Goal: Task Accomplishment & Management: Manage account settings

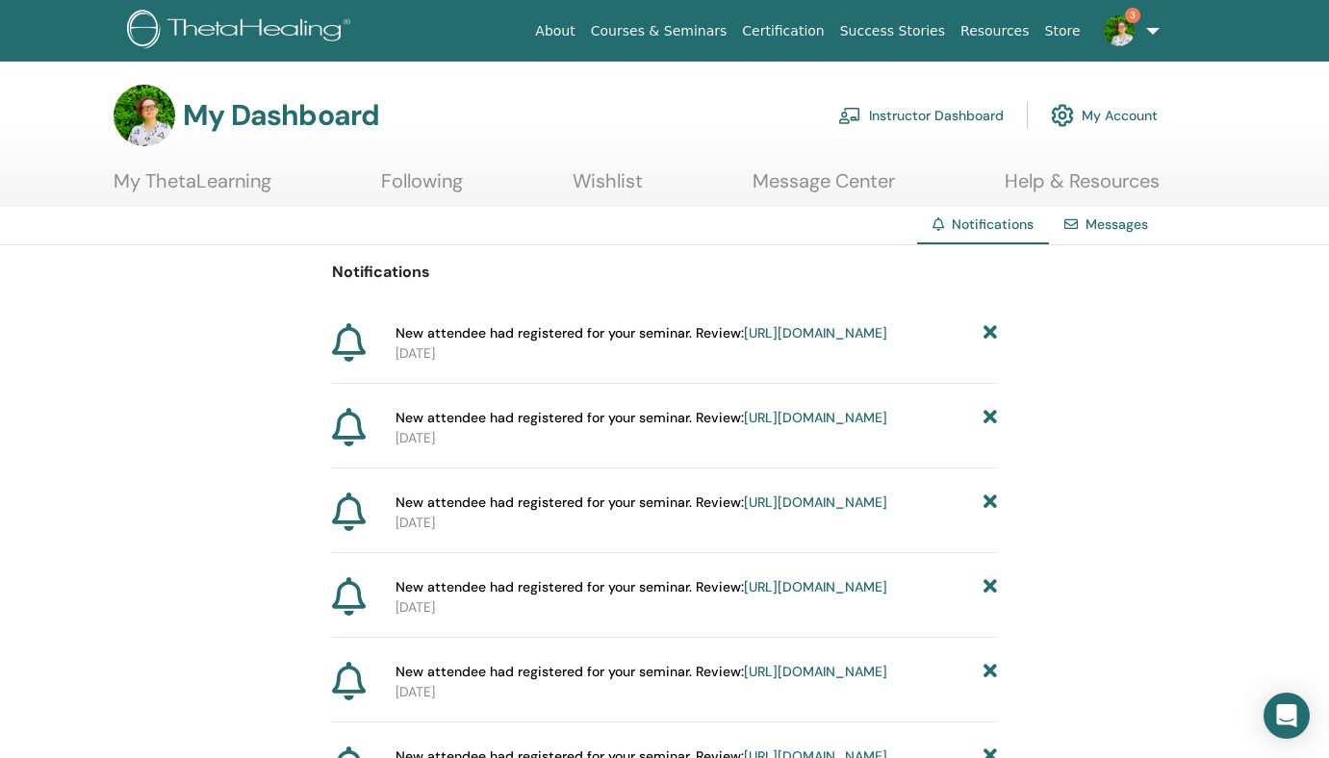
click at [905, 114] on link "Instructor Dashboard" at bounding box center [920, 115] width 165 height 42
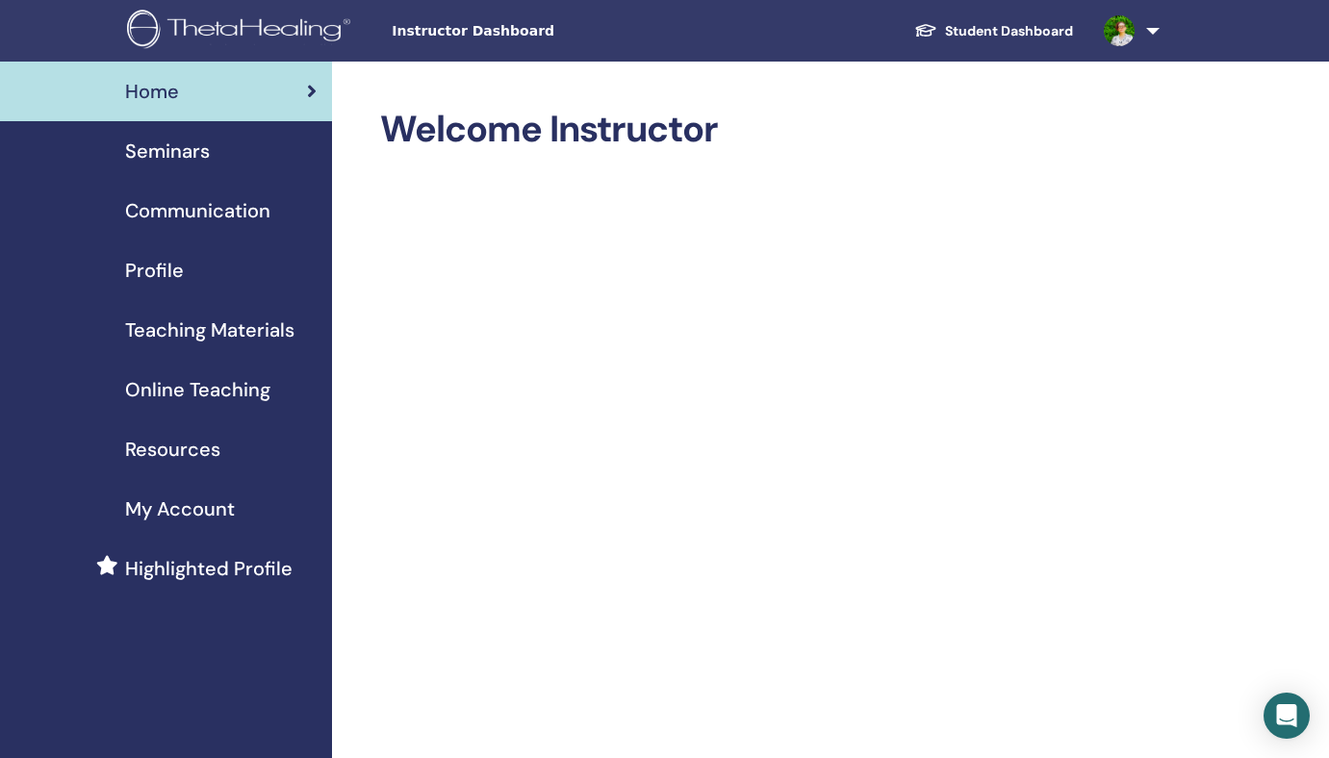
click at [168, 156] on span "Seminars" at bounding box center [167, 151] width 85 height 29
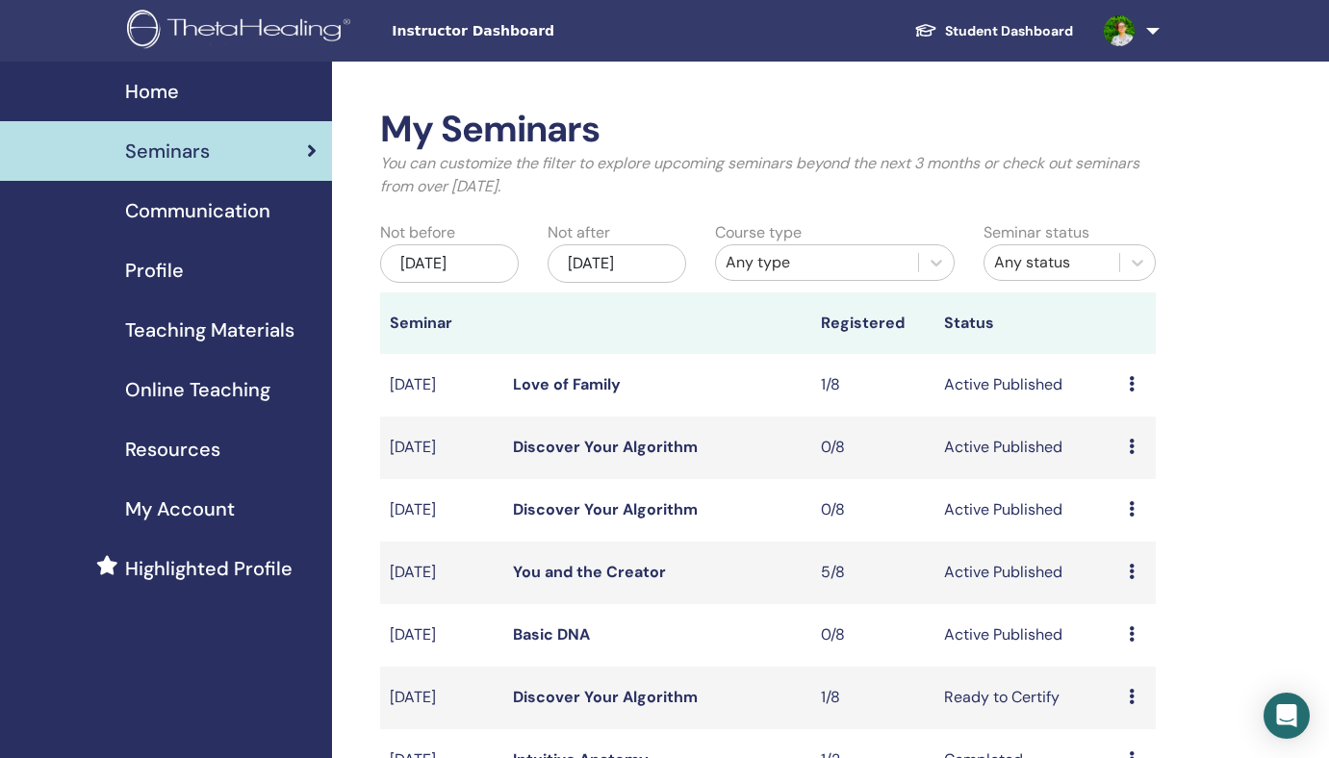
click at [1129, 568] on icon at bounding box center [1132, 571] width 6 height 15
click at [1151, 643] on link "Attendees" at bounding box center [1130, 641] width 73 height 20
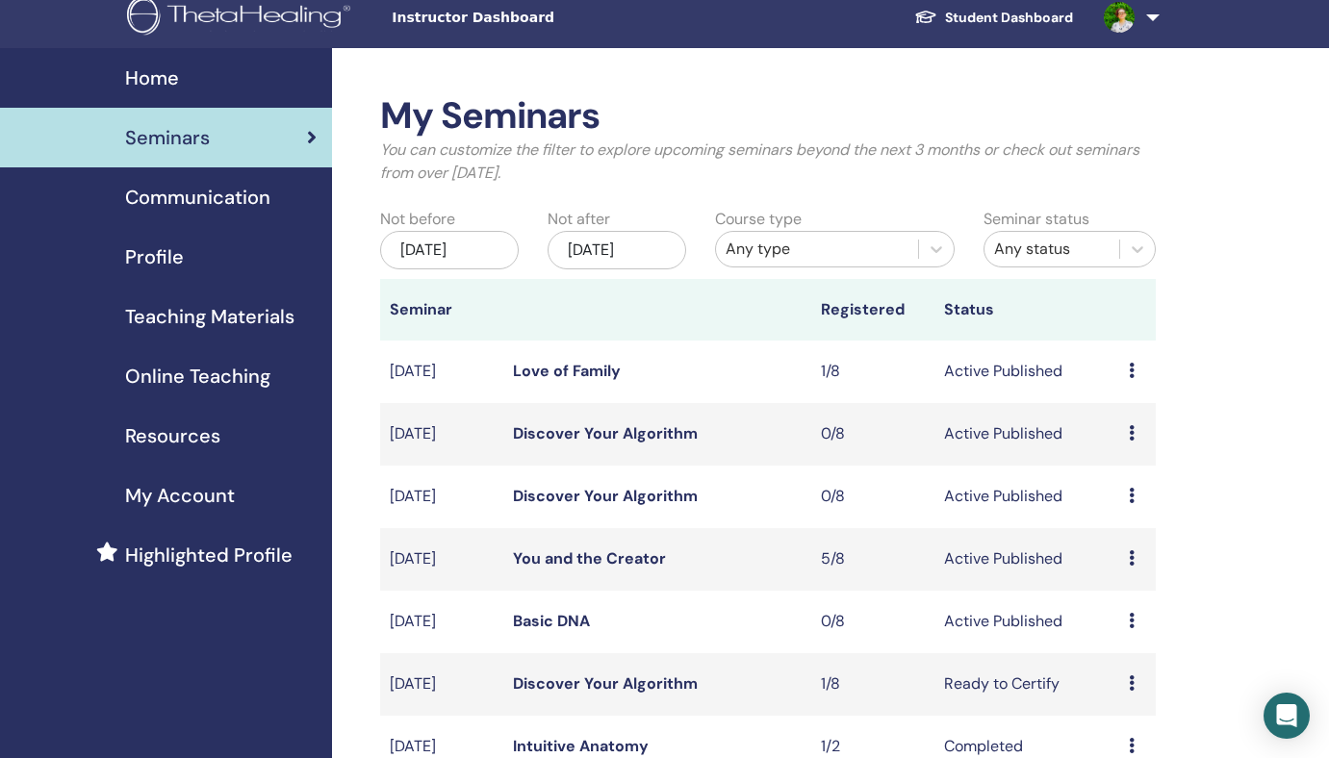
click at [1129, 436] on icon at bounding box center [1132, 432] width 6 height 15
click at [1118, 447] on link "Preview" at bounding box center [1119, 451] width 55 height 20
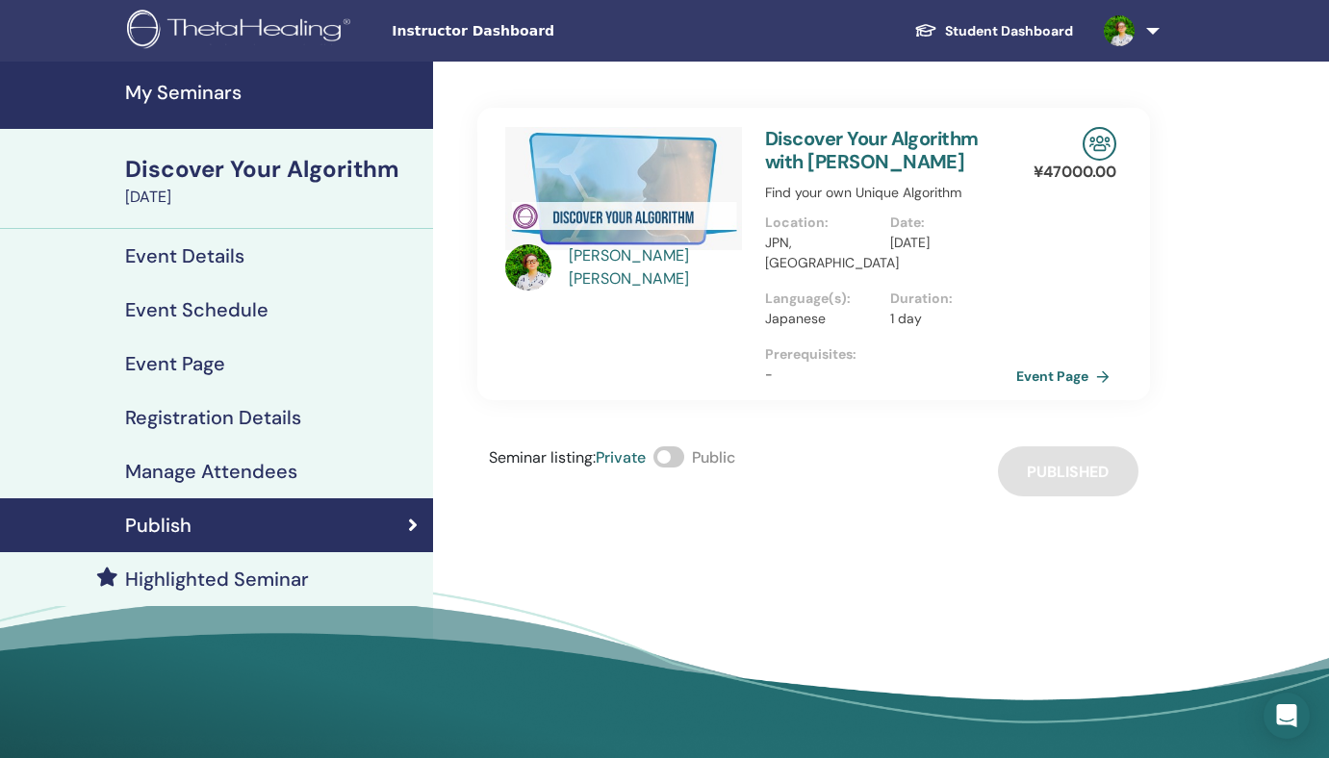
click at [247, 419] on h4 "Registration Details" at bounding box center [213, 417] width 176 height 23
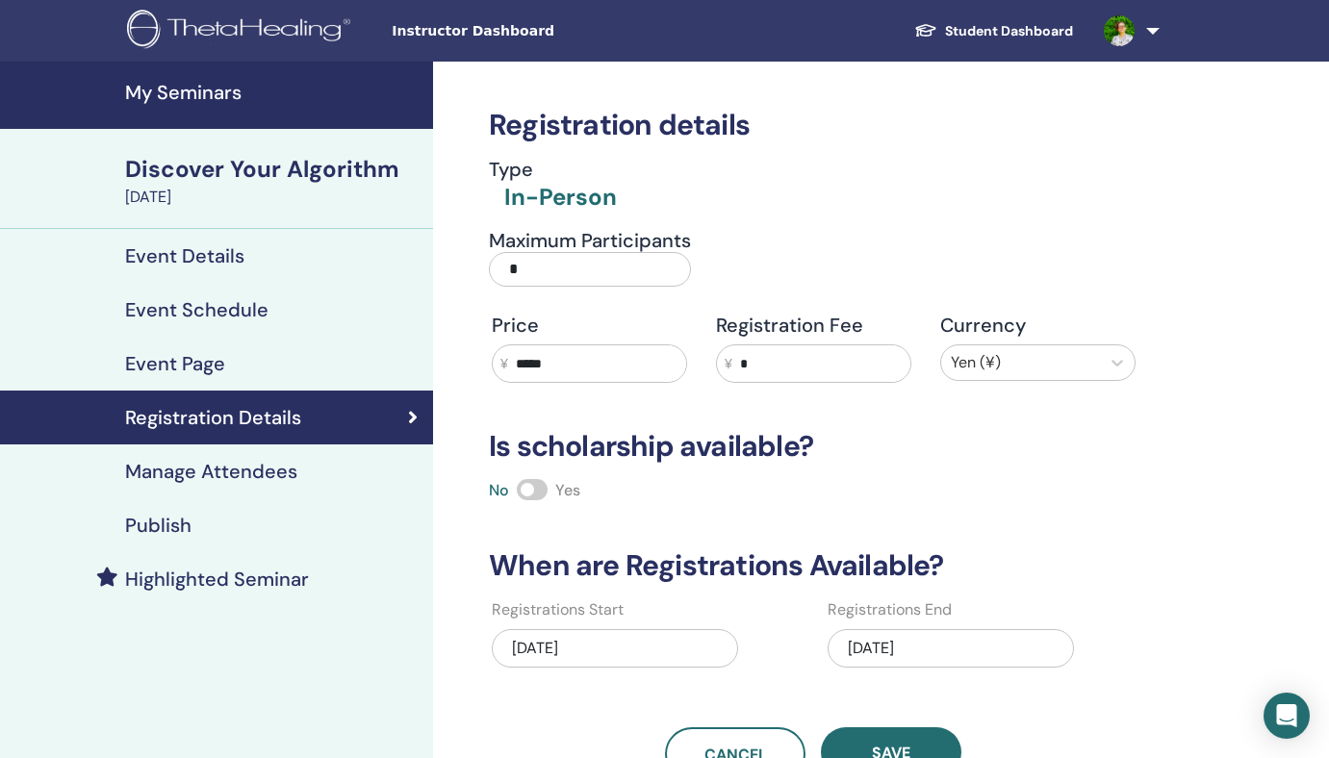
click at [796, 365] on input "*" at bounding box center [821, 363] width 178 height 37
click at [732, 360] on div "¥ *" at bounding box center [813, 363] width 195 height 38
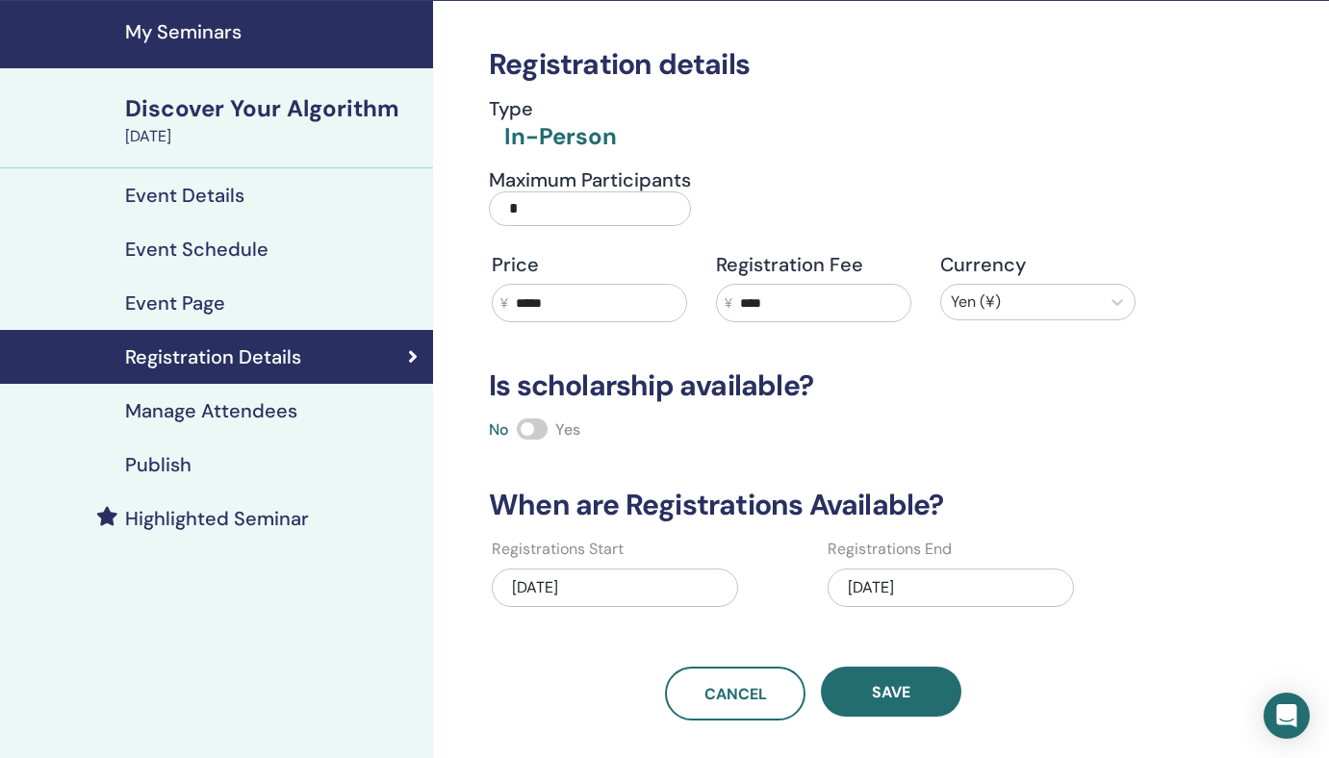
scroll to position [62, 0]
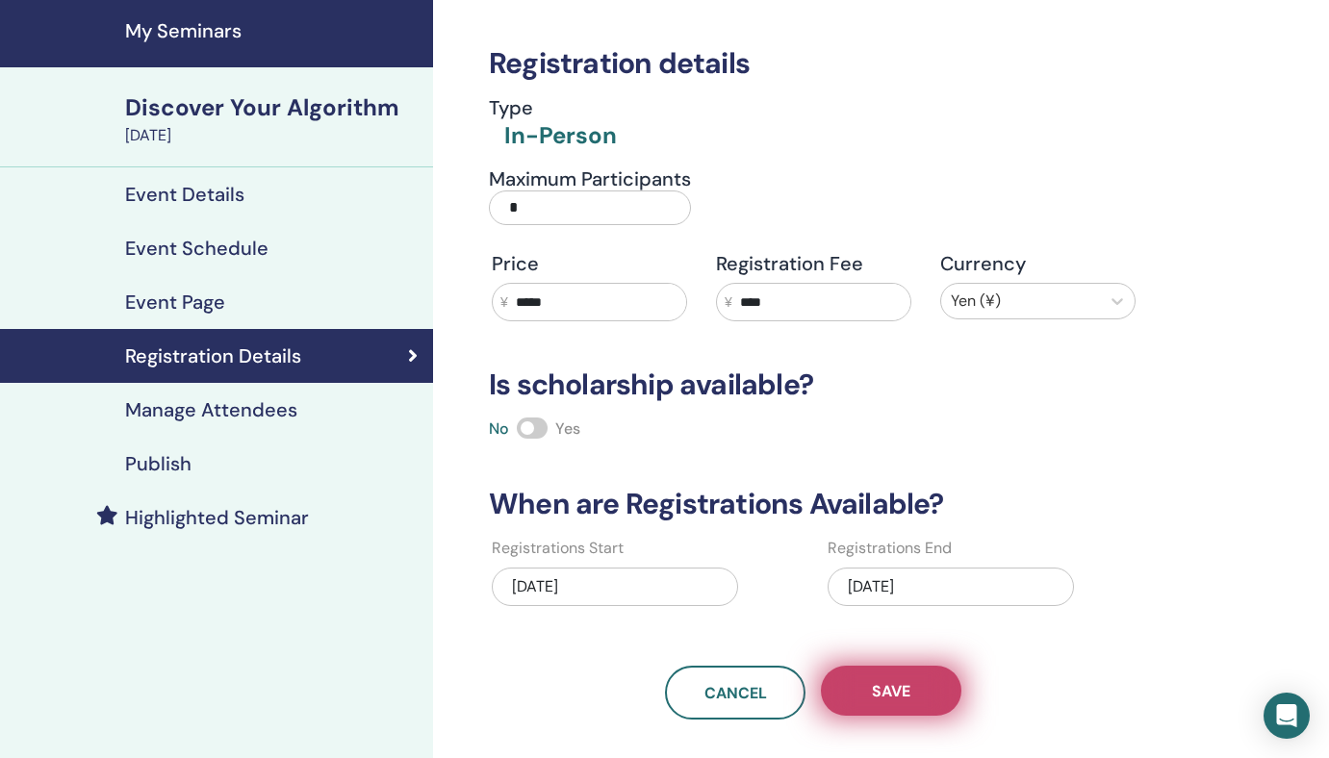
type input "****"
click at [888, 690] on span "Save" at bounding box center [891, 691] width 38 height 20
click at [900, 686] on span "Save" at bounding box center [891, 691] width 38 height 20
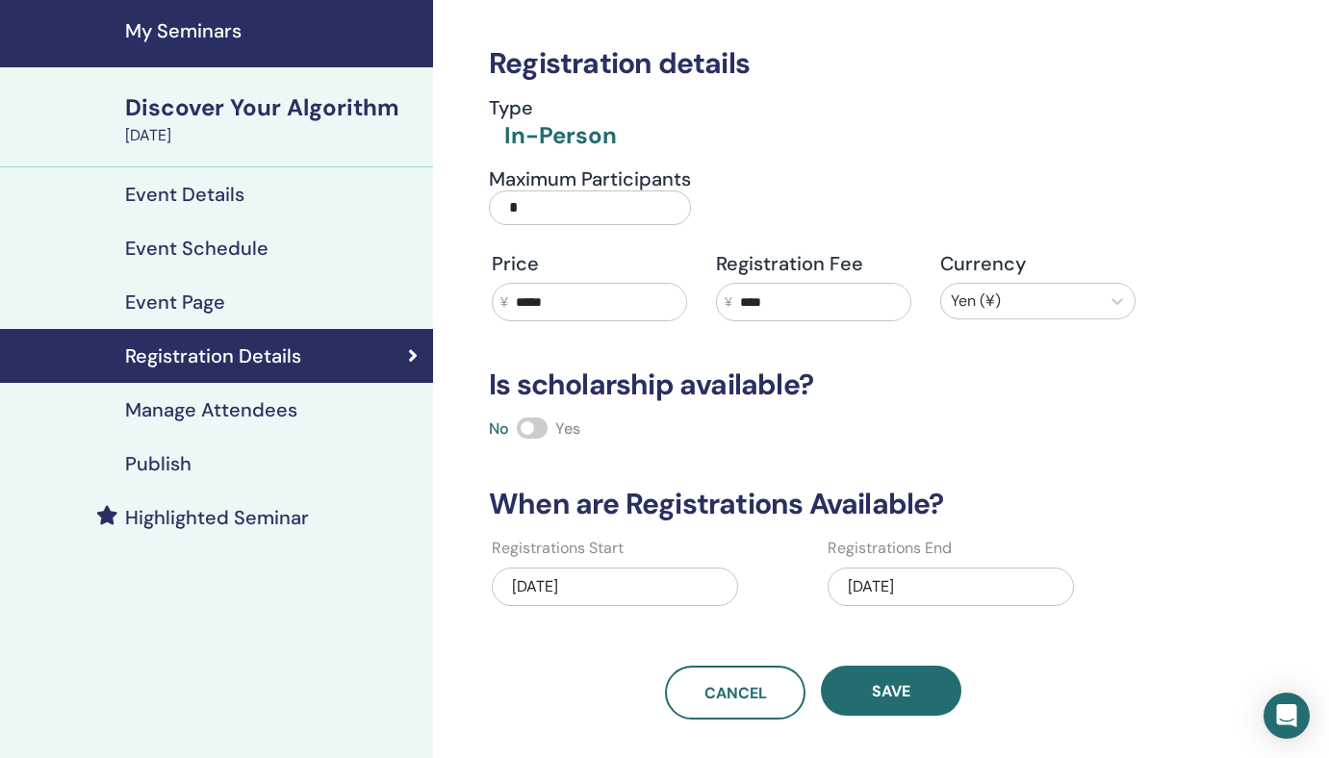
click at [281, 458] on div "Publish" at bounding box center [216, 463] width 402 height 23
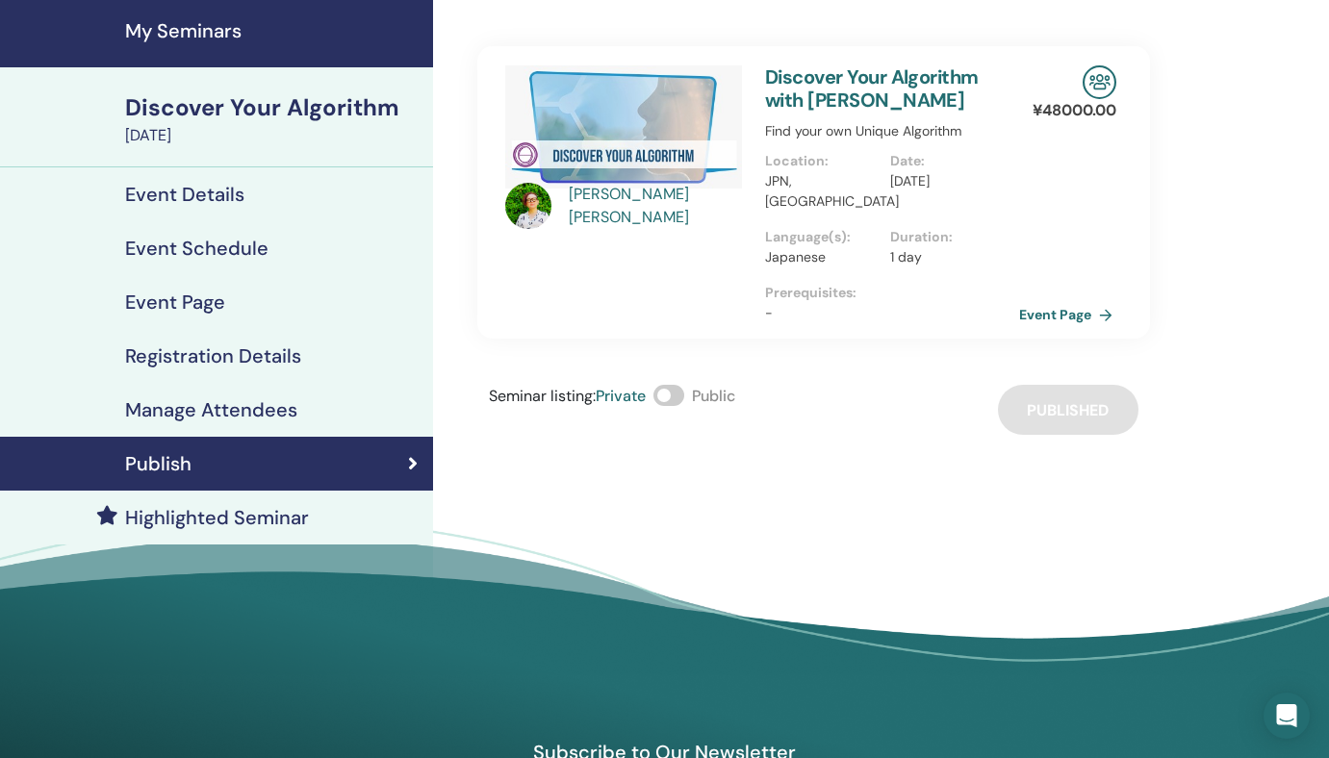
click at [1070, 300] on link "Event Page" at bounding box center [1069, 314] width 101 height 29
